Goal: Task Accomplishment & Management: Manage account settings

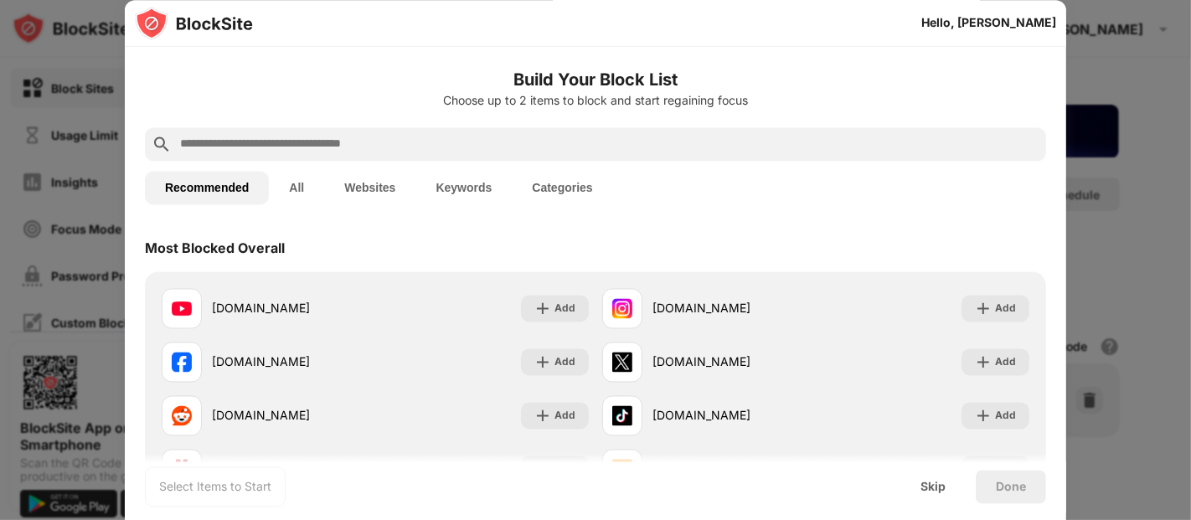
click at [451, 180] on button "Keywords" at bounding box center [464, 188] width 96 height 34
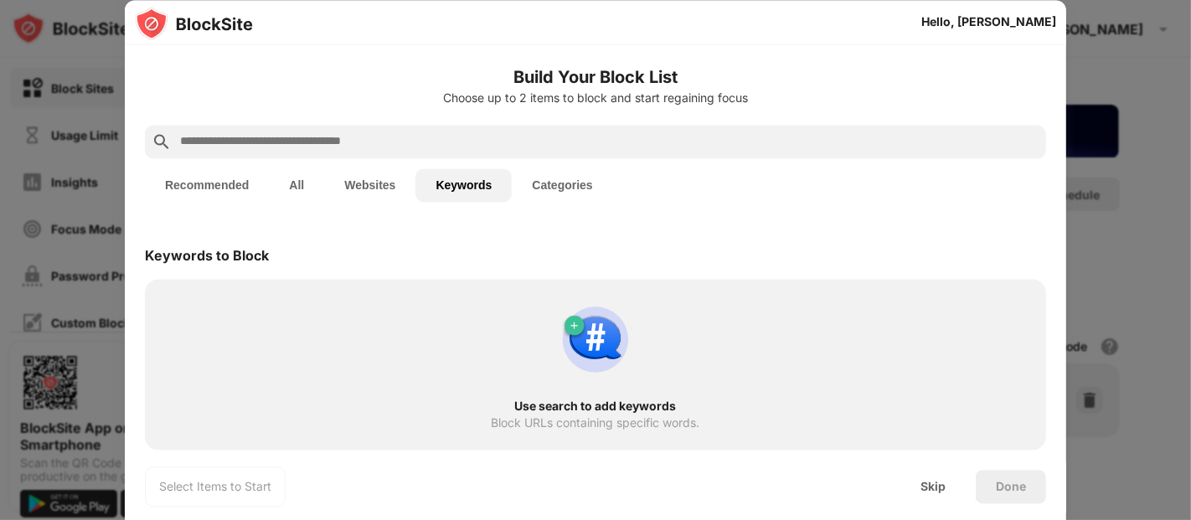
click at [467, 126] on div at bounding box center [595, 142] width 901 height 34
click at [468, 128] on div at bounding box center [595, 142] width 901 height 34
click at [475, 135] on input "text" at bounding box center [608, 142] width 861 height 20
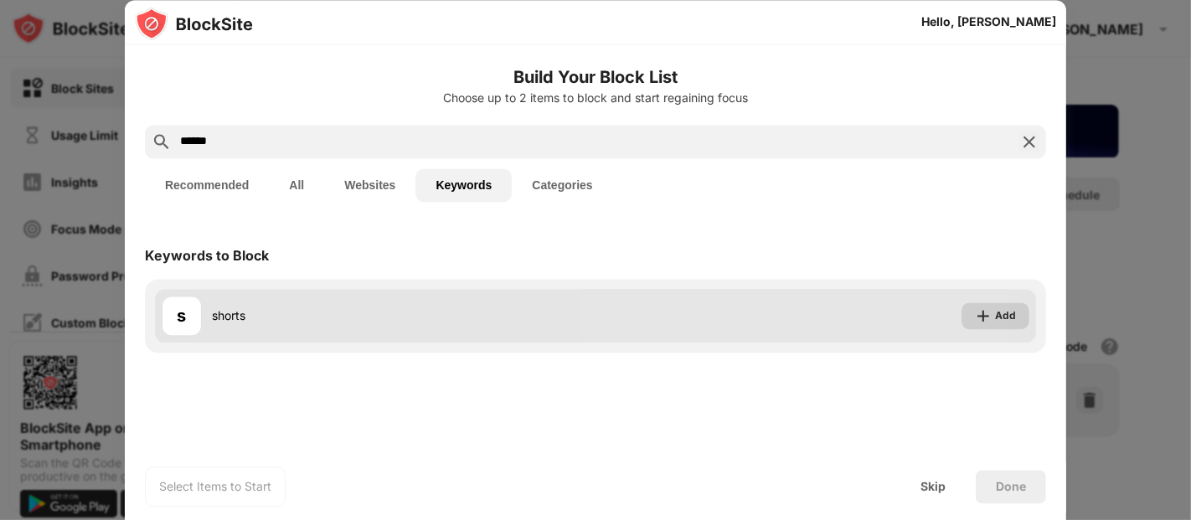
type input "******"
click at [986, 323] on img at bounding box center [983, 315] width 17 height 17
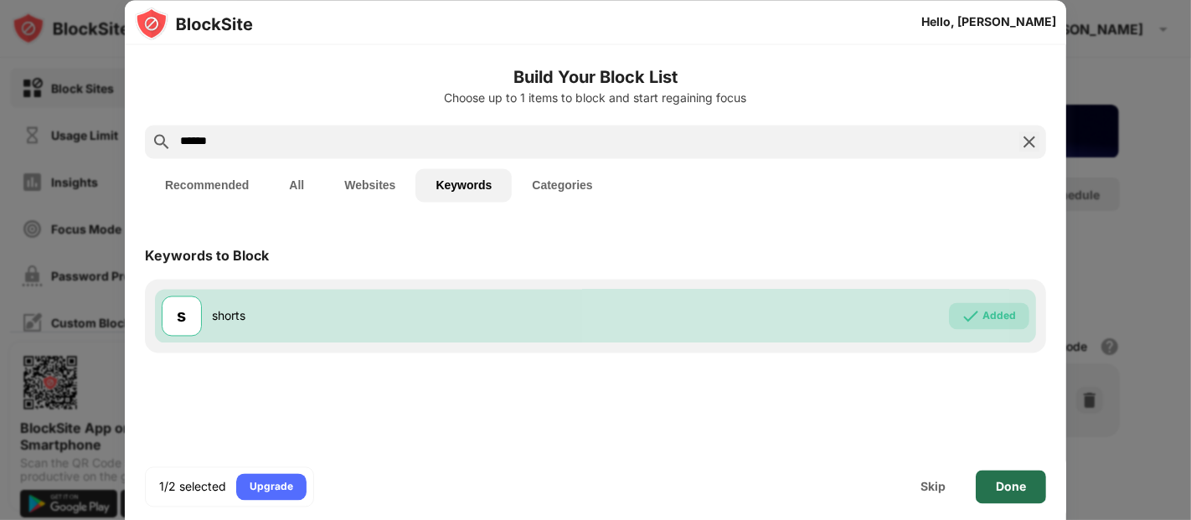
click at [1010, 480] on div "Done" at bounding box center [1011, 486] width 30 height 13
